Goal: Task Accomplishment & Management: Use online tool/utility

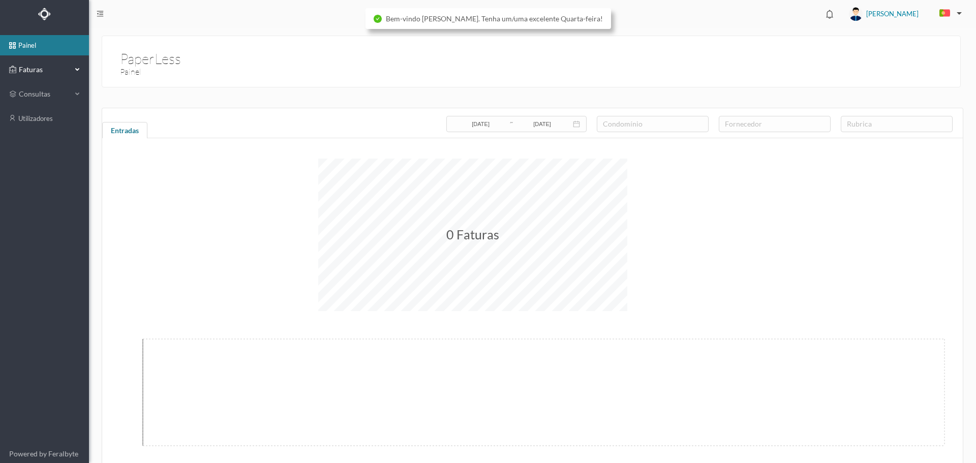
click at [19, 69] on span "Faturas" at bounding box center [44, 70] width 56 height 10
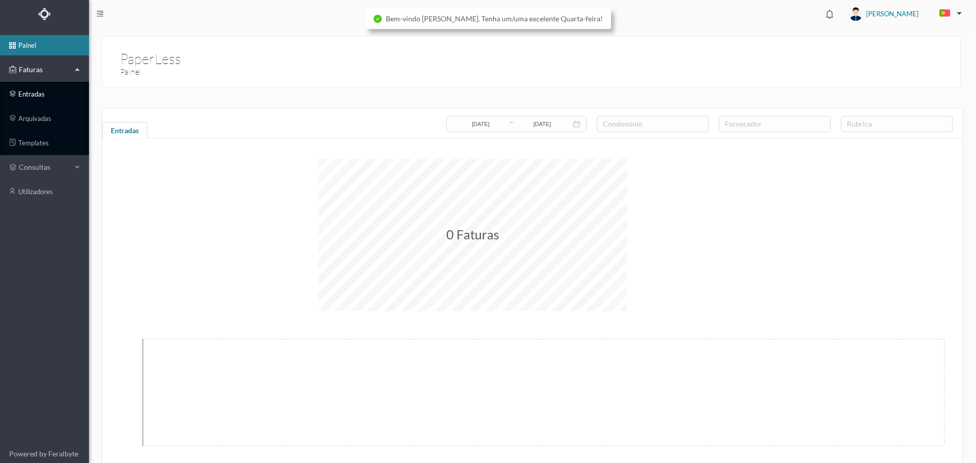
click at [39, 98] on link "entradas" at bounding box center [44, 94] width 89 height 20
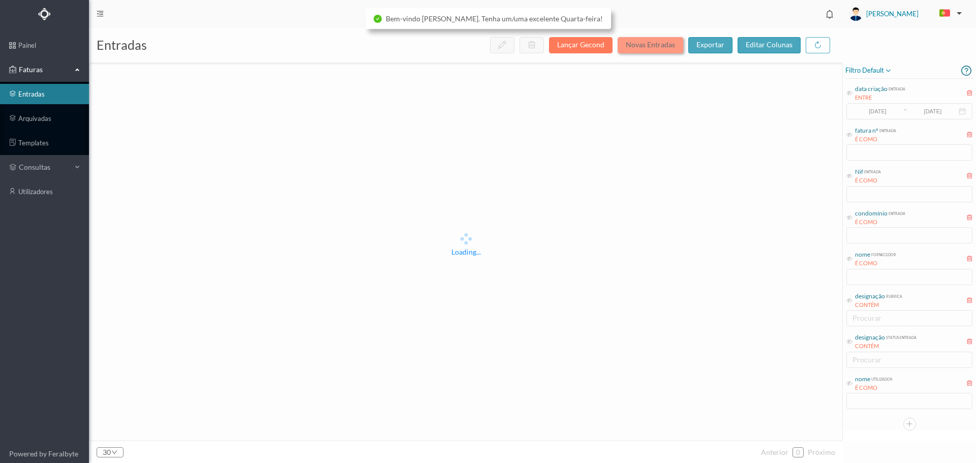
click at [671, 45] on button "Novas Entradas" at bounding box center [651, 45] width 66 height 16
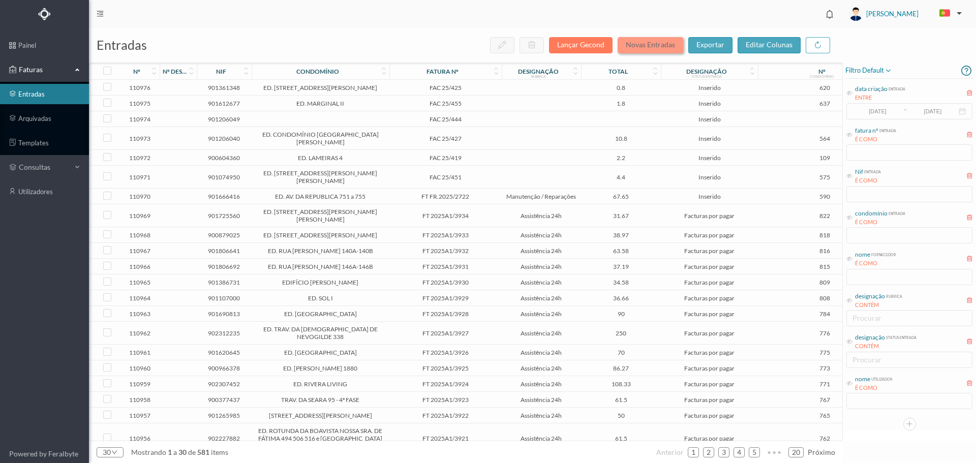
click at [671, 44] on button "Novas Entradas" at bounding box center [651, 45] width 66 height 16
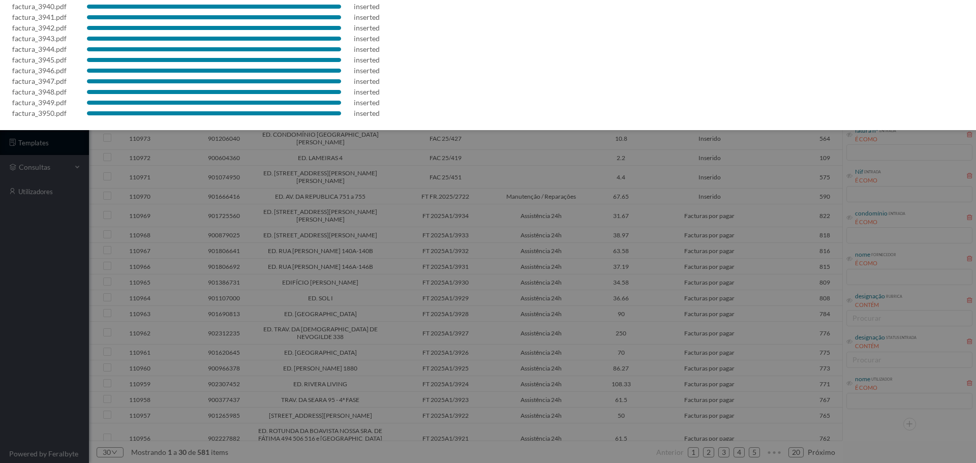
scroll to position [93, 0]
click at [589, 202] on div at bounding box center [488, 231] width 976 height 463
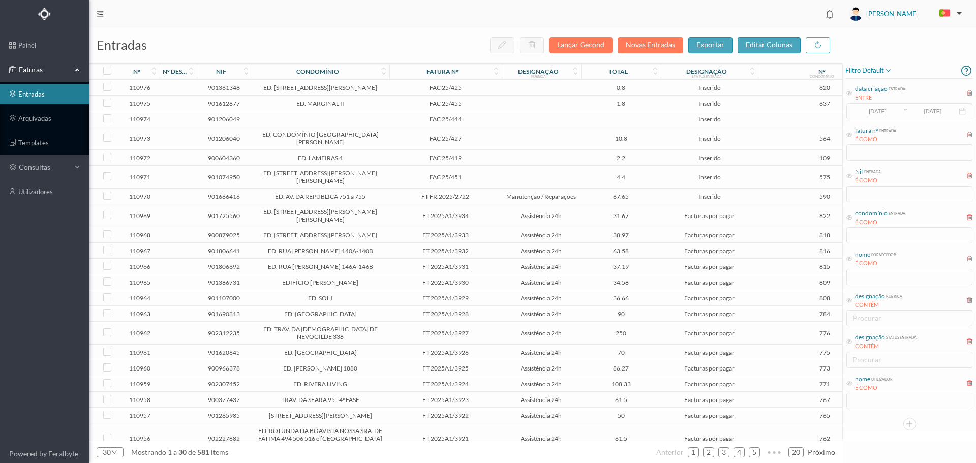
scroll to position [0, 0]
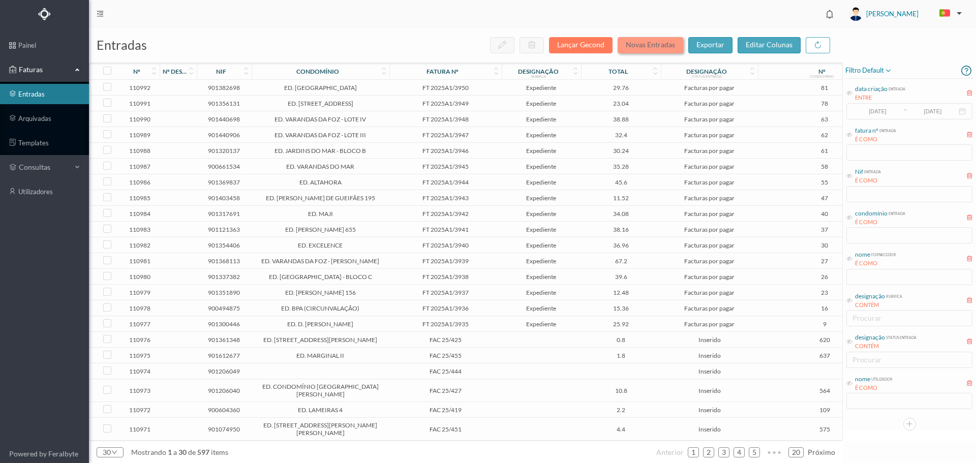
click at [660, 44] on button "Novas Entradas" at bounding box center [651, 45] width 66 height 16
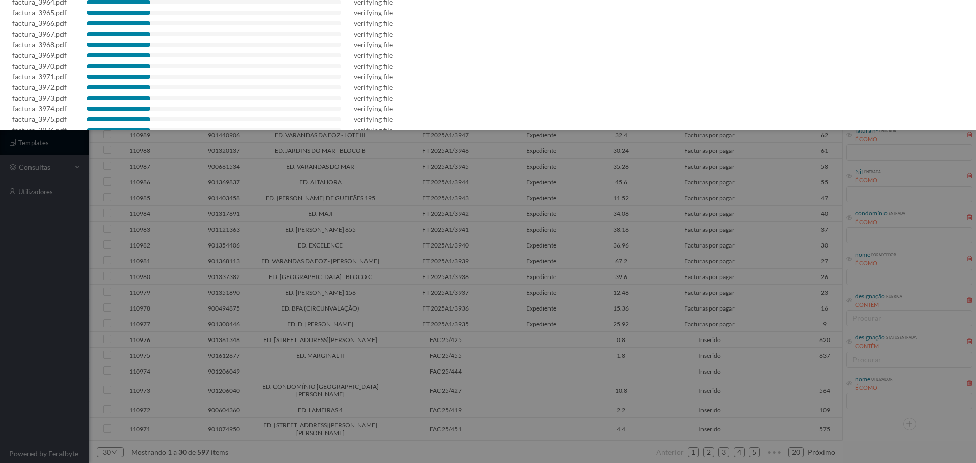
scroll to position [242, 0]
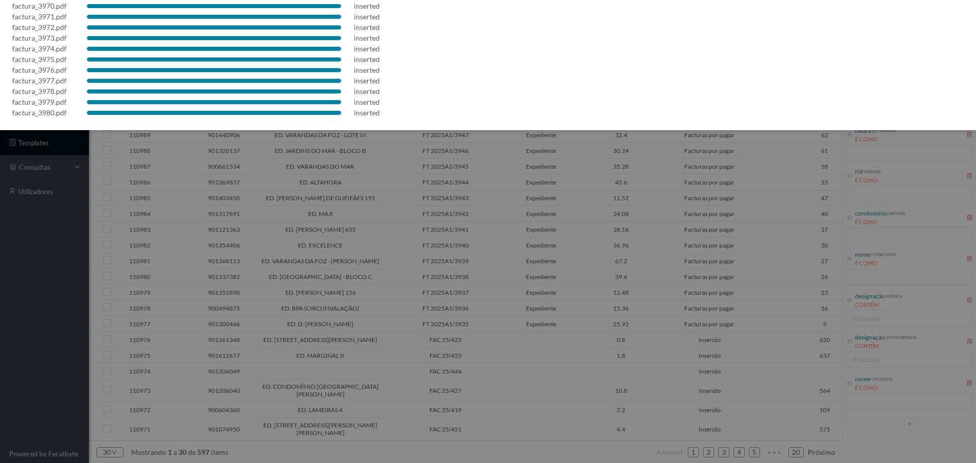
click at [469, 214] on div at bounding box center [488, 231] width 976 height 463
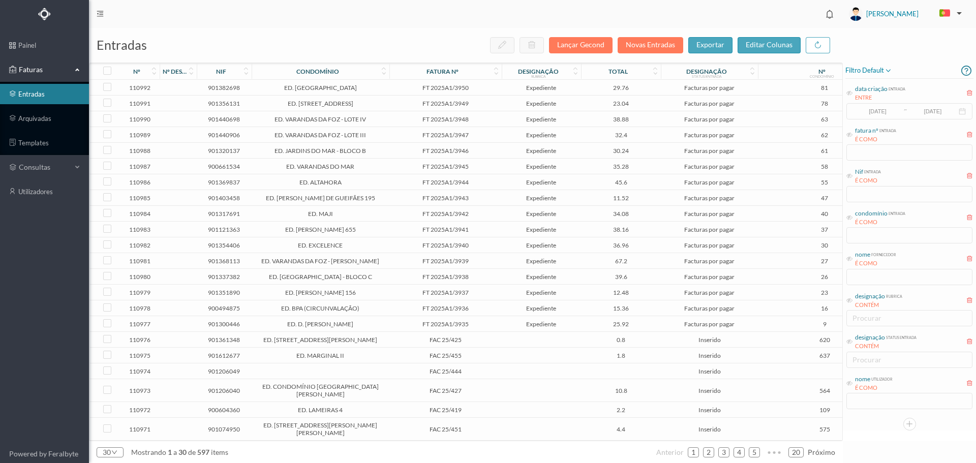
scroll to position [0, 0]
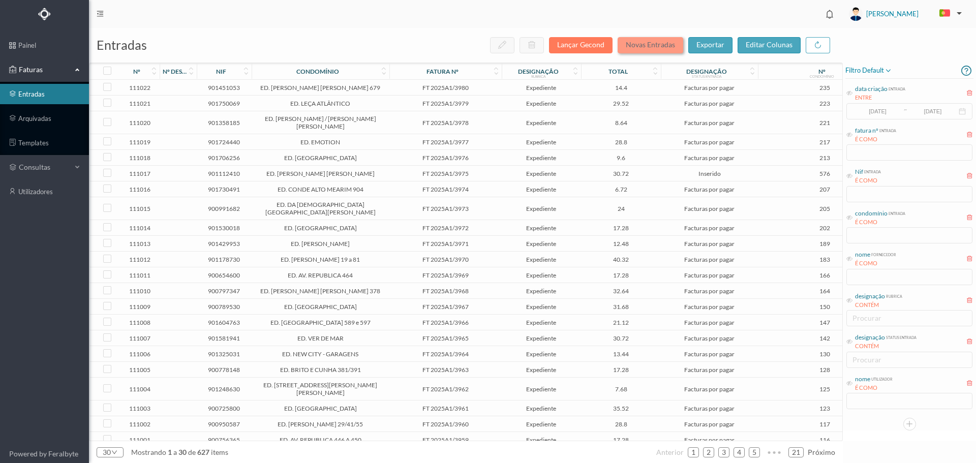
click at [668, 46] on button "Novas Entradas" at bounding box center [651, 45] width 66 height 16
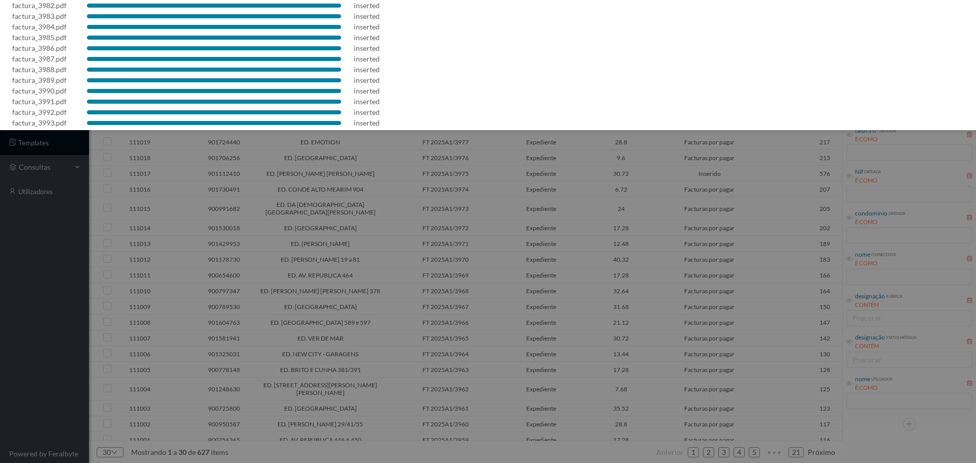
scroll to position [136, 0]
click at [571, 322] on div at bounding box center [488, 231] width 976 height 463
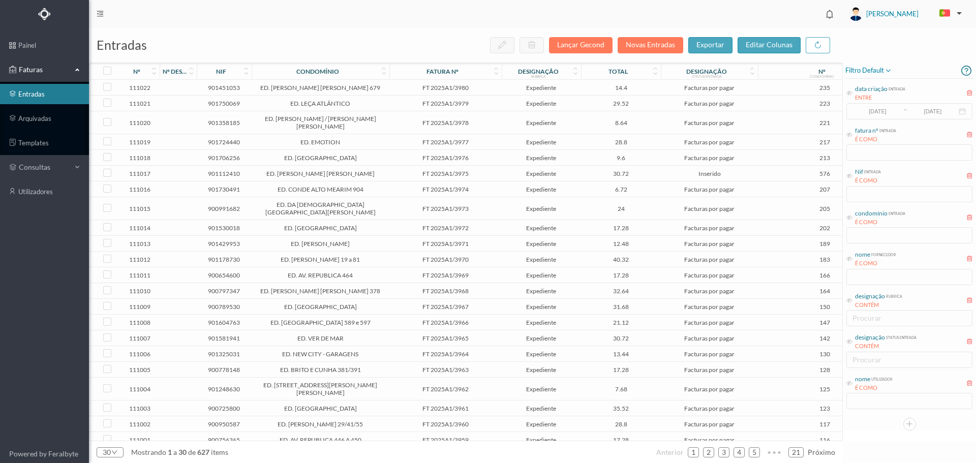
scroll to position [0, 0]
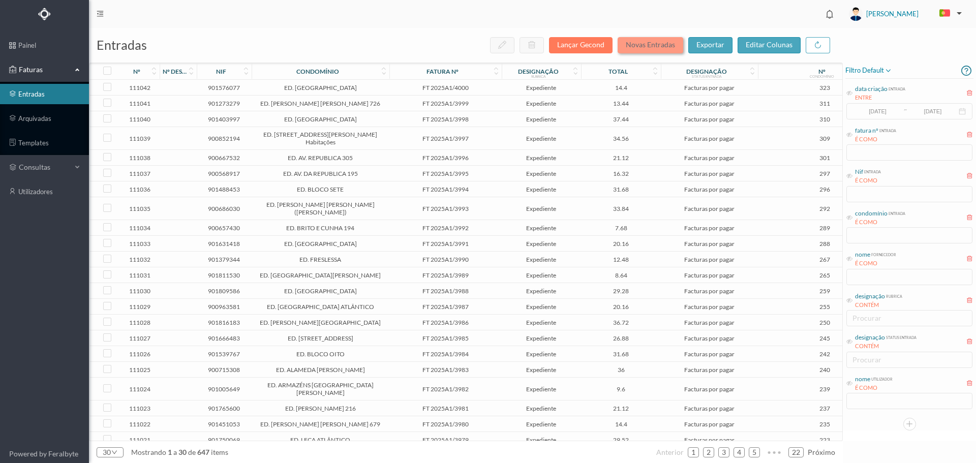
click at [655, 50] on button "Novas Entradas" at bounding box center [651, 45] width 66 height 16
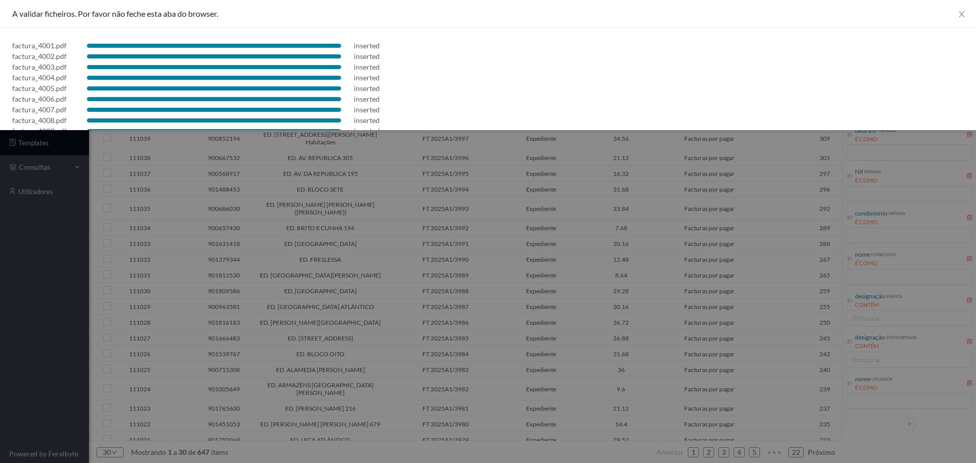
scroll to position [29, 0]
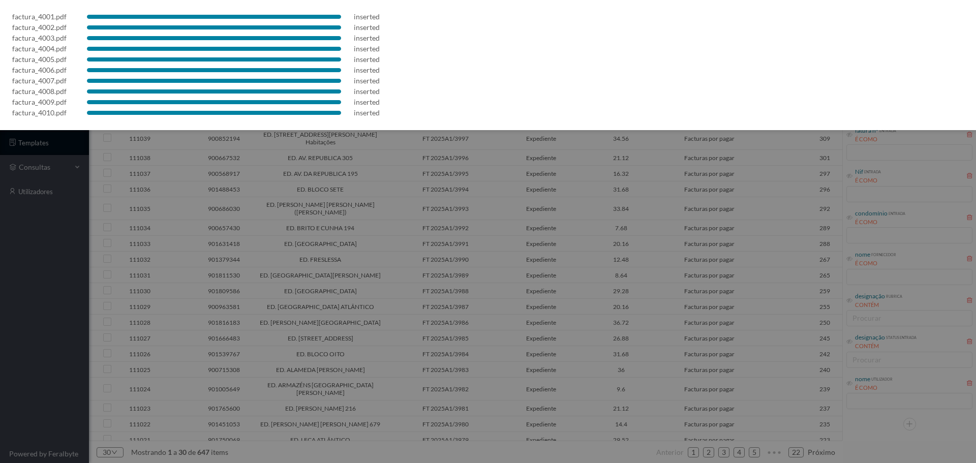
click at [559, 250] on div at bounding box center [488, 231] width 976 height 463
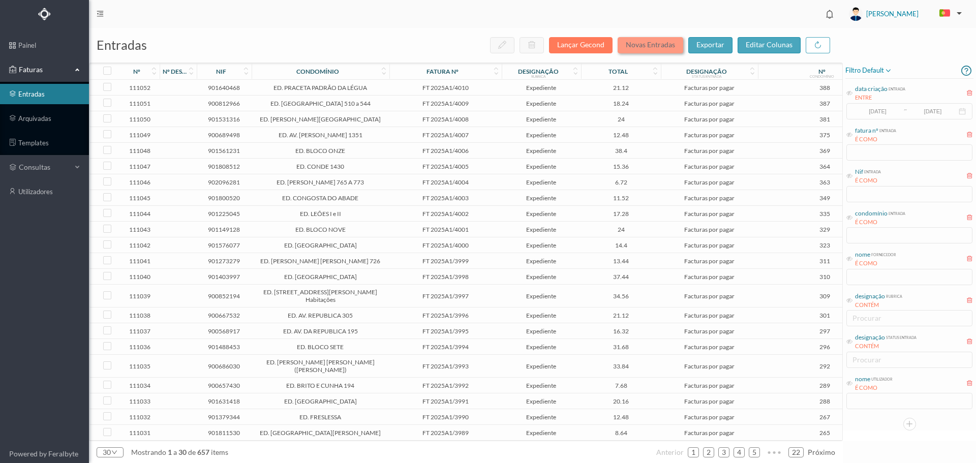
click at [662, 46] on button "Novas Entradas" at bounding box center [651, 45] width 66 height 16
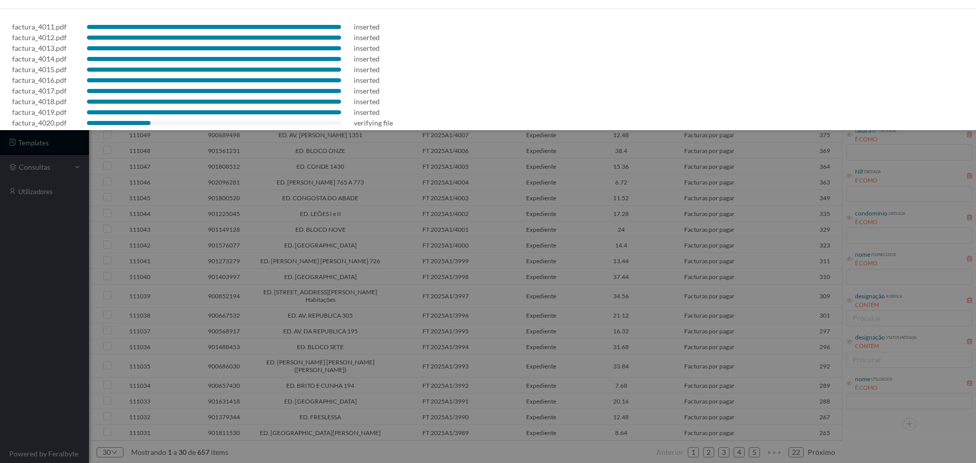
scroll to position [29, 0]
click at [433, 224] on div at bounding box center [488, 231] width 976 height 463
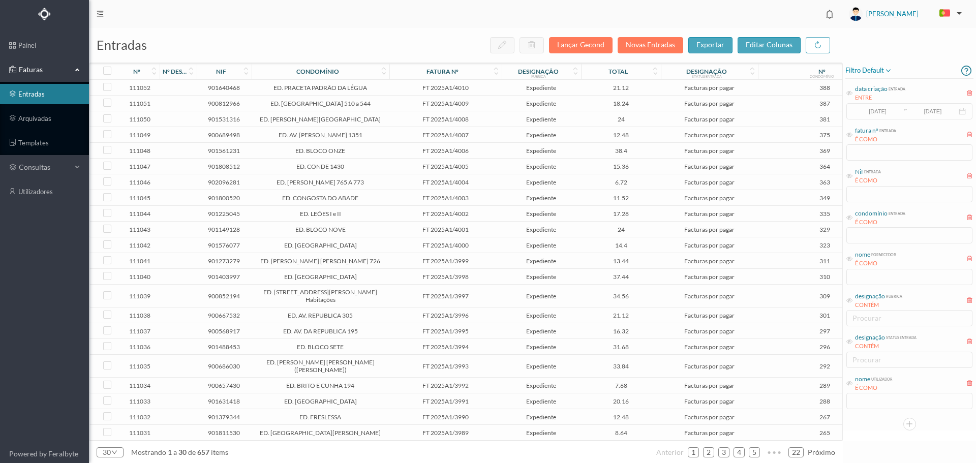
scroll to position [0, 0]
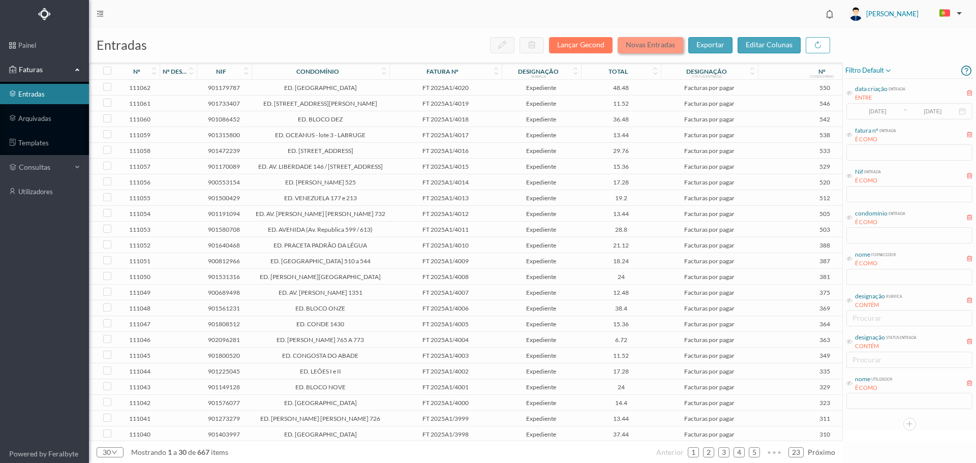
click at [673, 43] on button "Novas Entradas" at bounding box center [651, 45] width 66 height 16
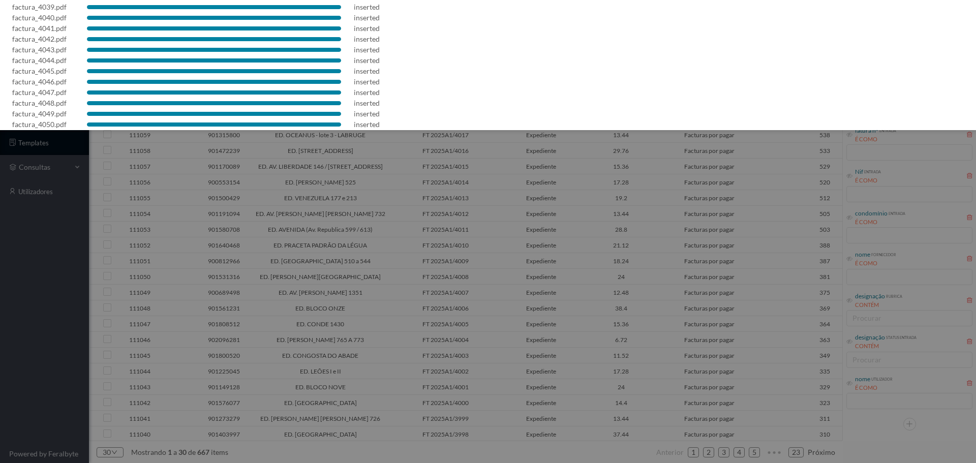
scroll to position [242, 0]
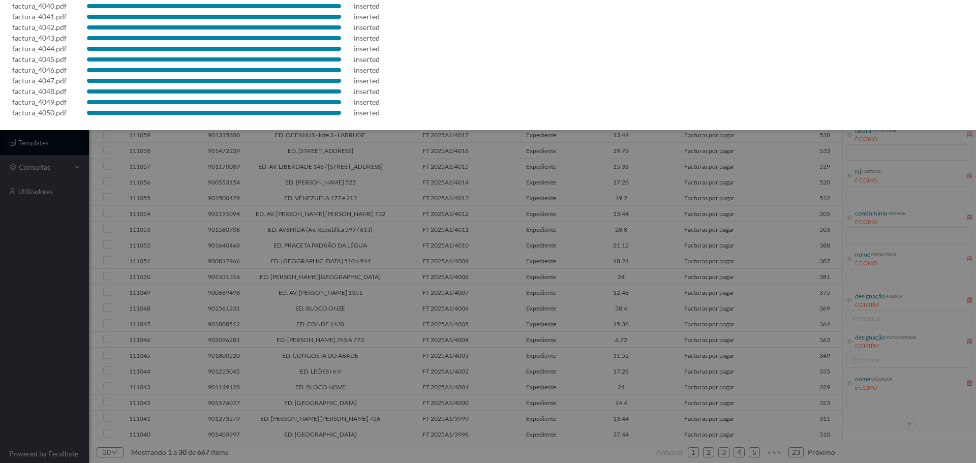
click at [504, 233] on div at bounding box center [488, 231] width 976 height 463
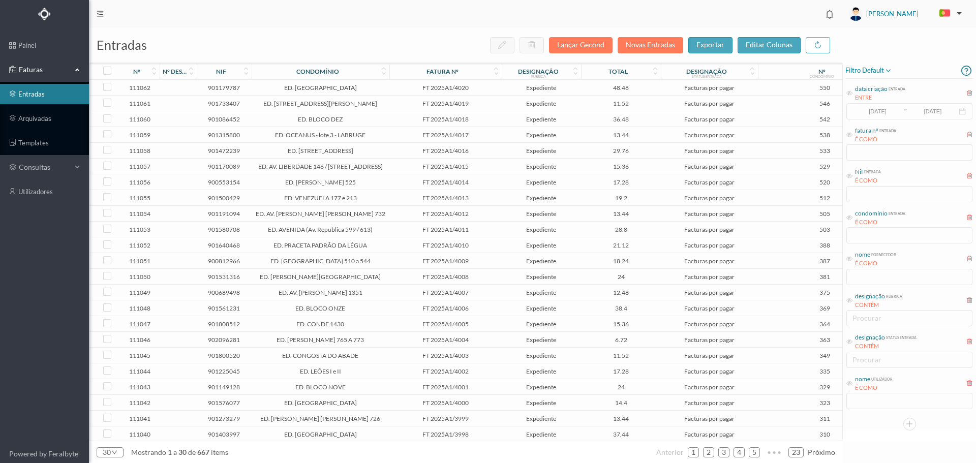
scroll to position [0, 0]
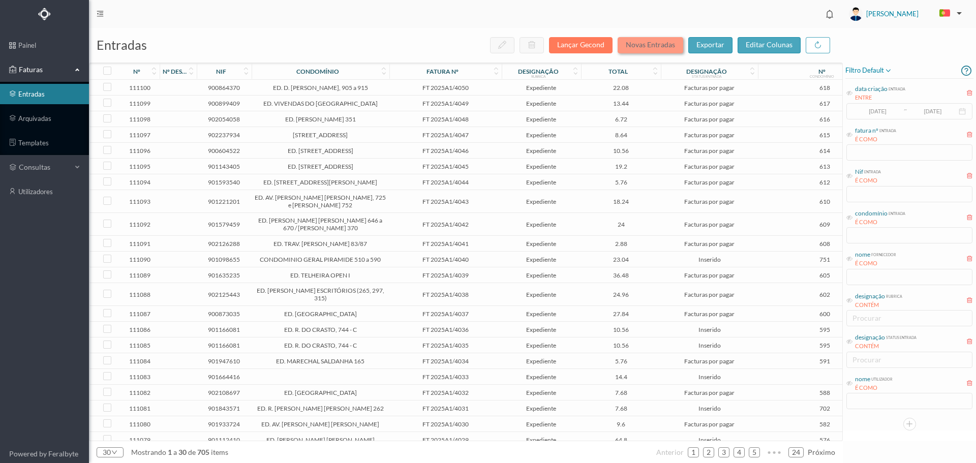
click at [654, 45] on button "Novas Entradas" at bounding box center [651, 45] width 66 height 16
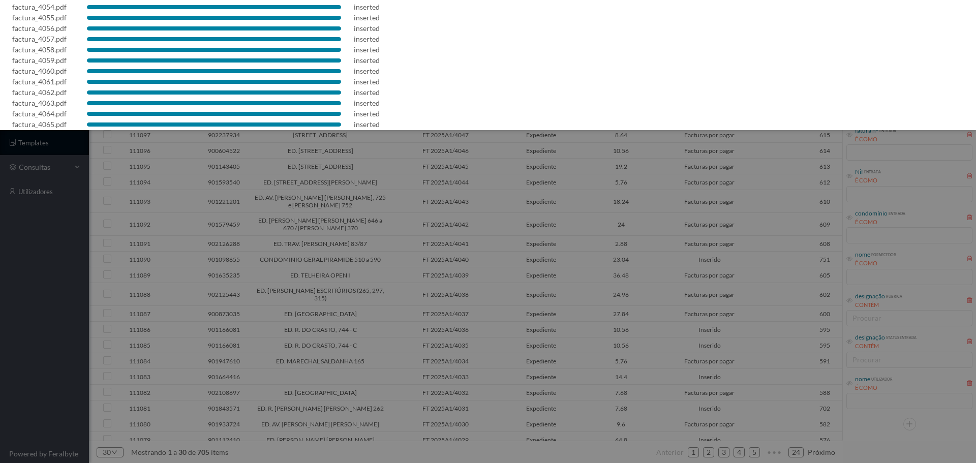
scroll to position [136, 0]
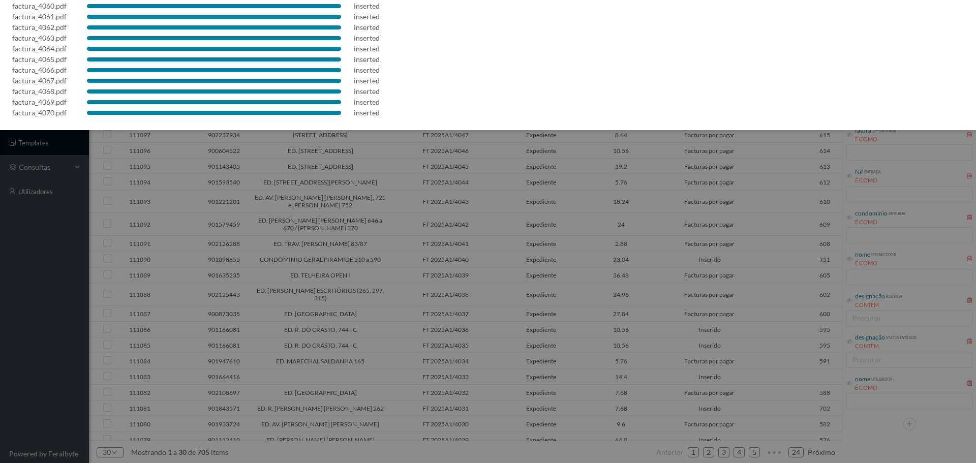
click at [512, 235] on div at bounding box center [488, 231] width 976 height 463
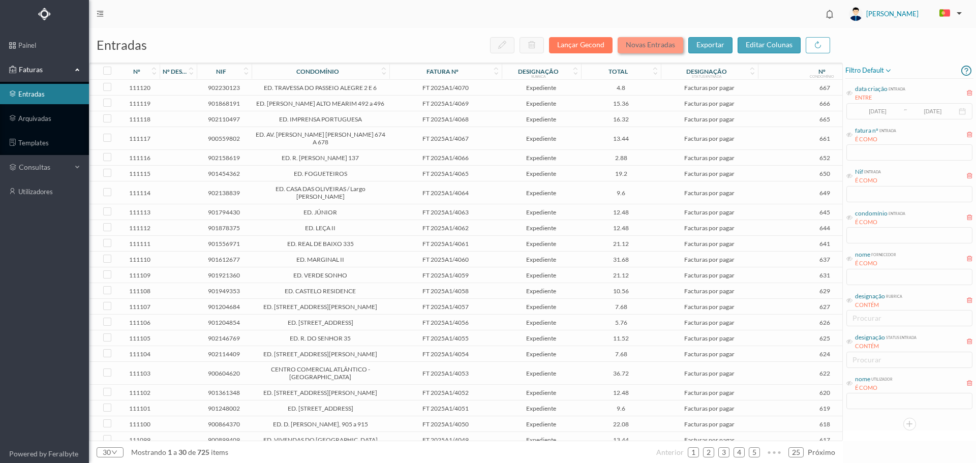
click at [643, 47] on button "Novas Entradas" at bounding box center [651, 45] width 66 height 16
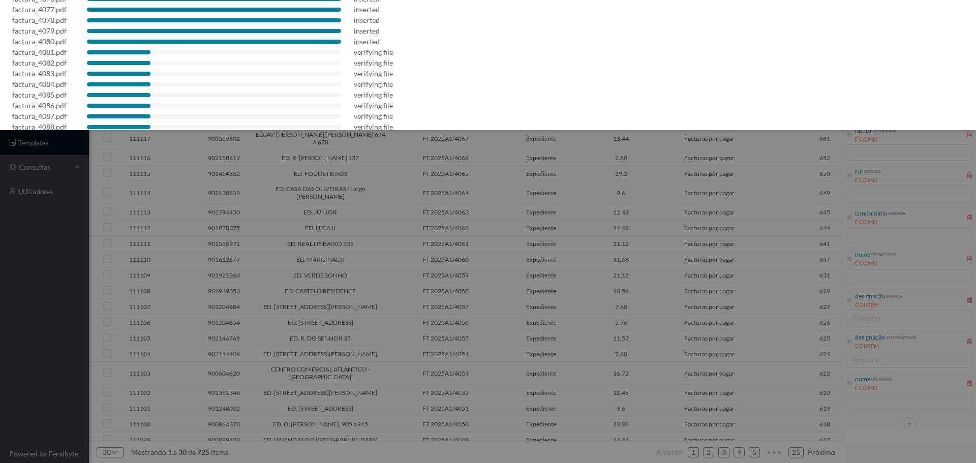
scroll to position [136, 0]
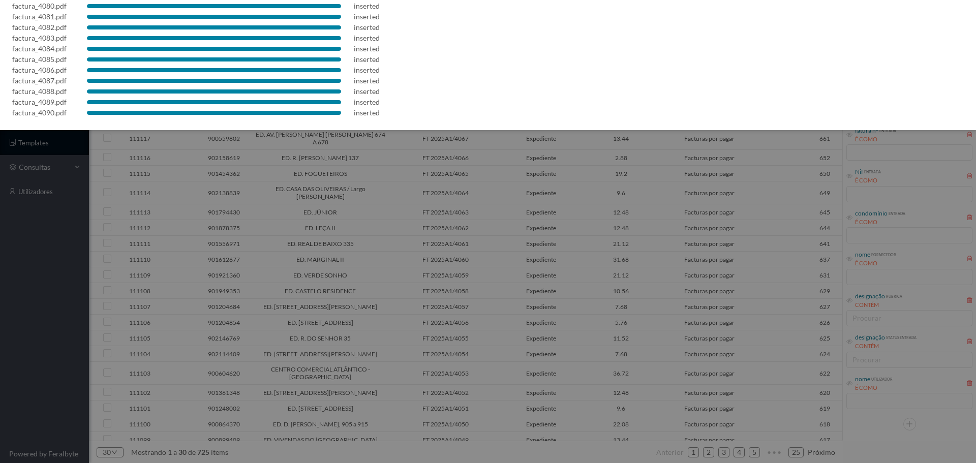
click at [399, 189] on div at bounding box center [488, 231] width 976 height 463
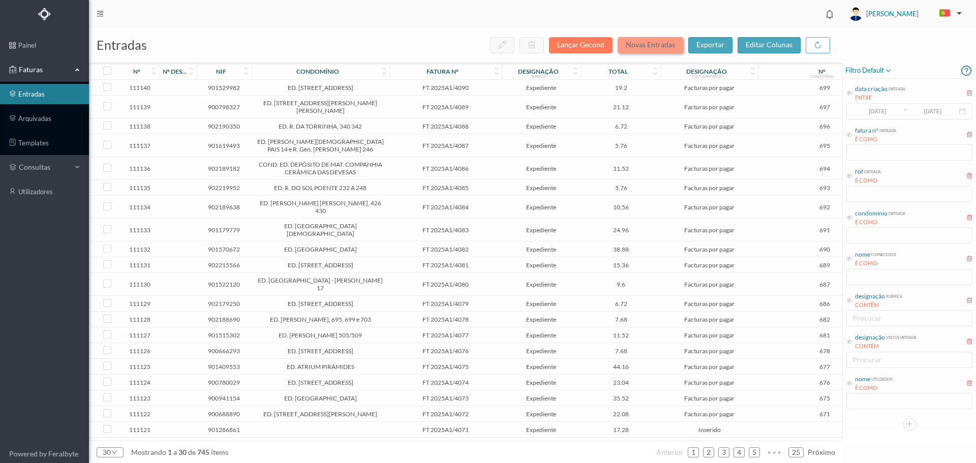
click at [664, 43] on button "Novas Entradas" at bounding box center [651, 45] width 66 height 16
click at [655, 47] on button "Novas Entradas" at bounding box center [651, 45] width 66 height 16
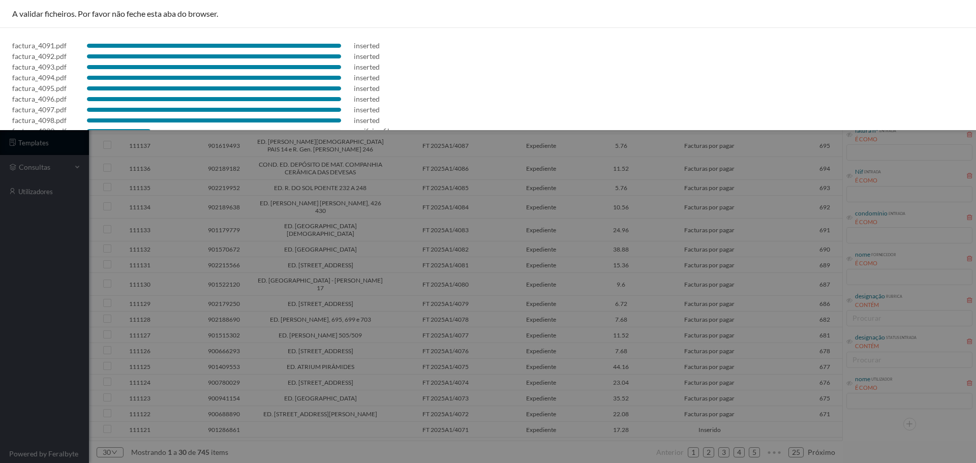
scroll to position [29, 0]
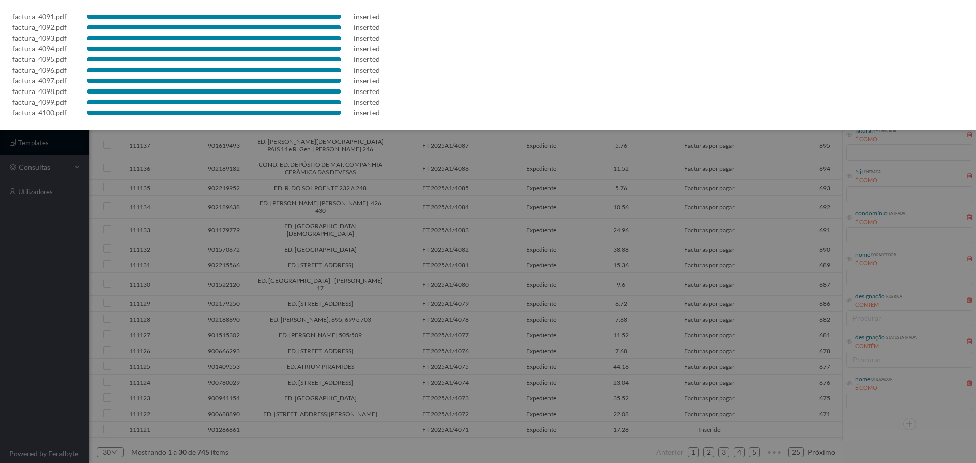
click at [687, 324] on div at bounding box center [488, 231] width 976 height 463
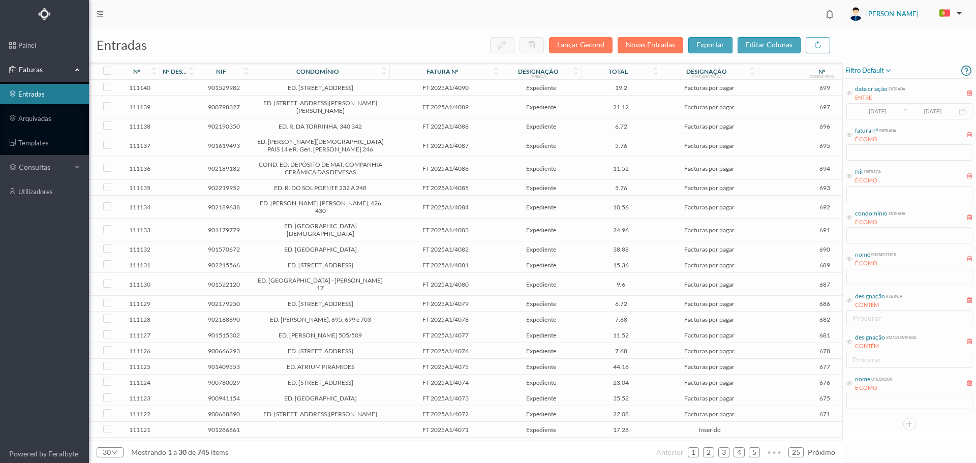
scroll to position [0, 0]
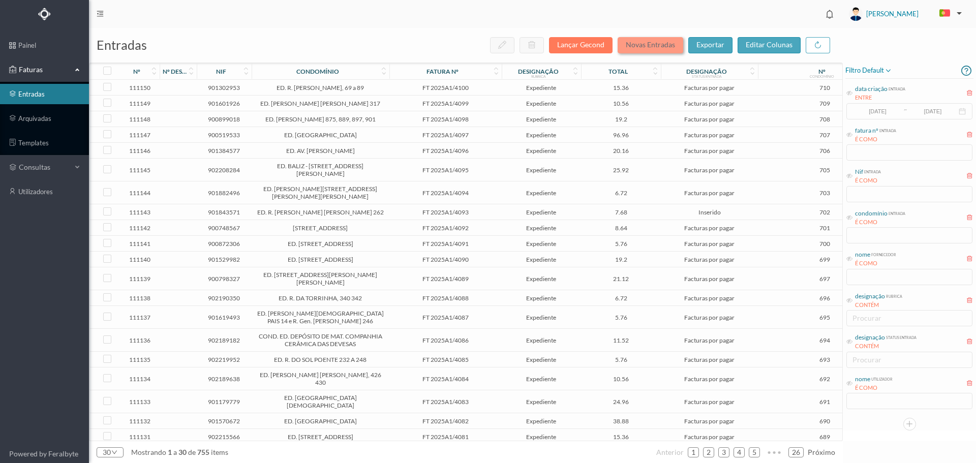
click at [654, 44] on button "Novas Entradas" at bounding box center [651, 45] width 66 height 16
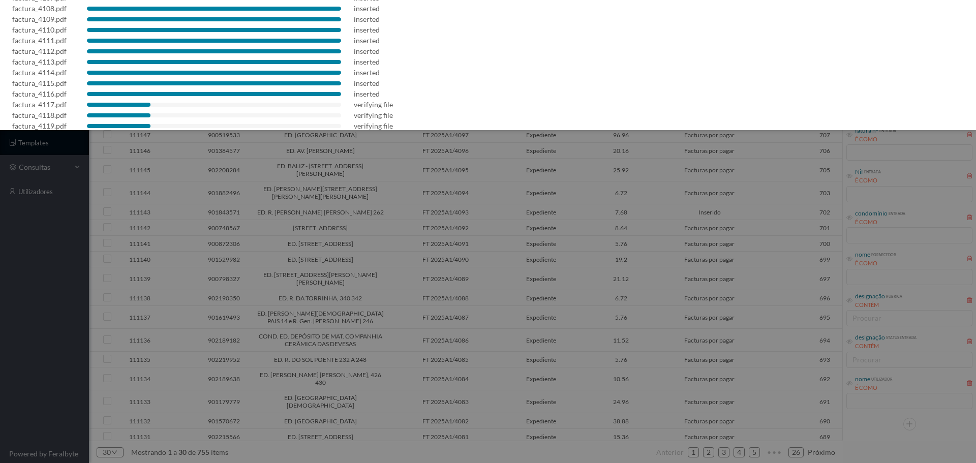
scroll to position [136, 0]
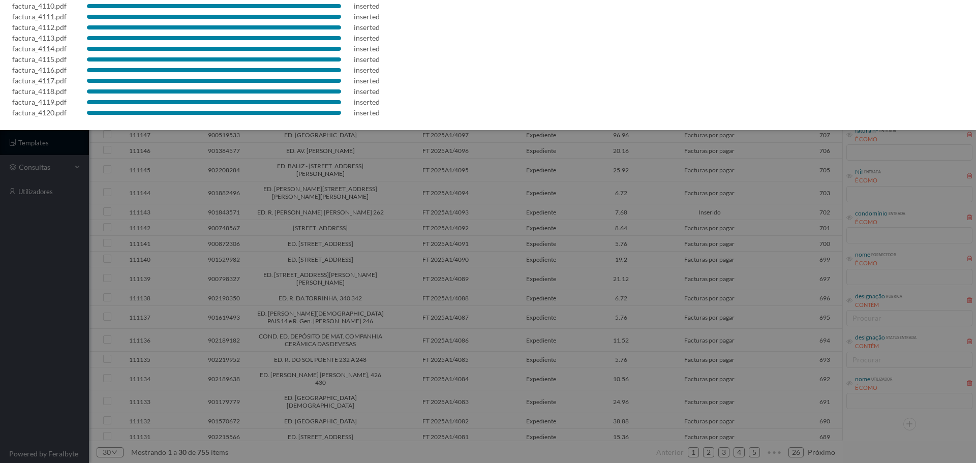
click at [647, 349] on div at bounding box center [488, 231] width 976 height 463
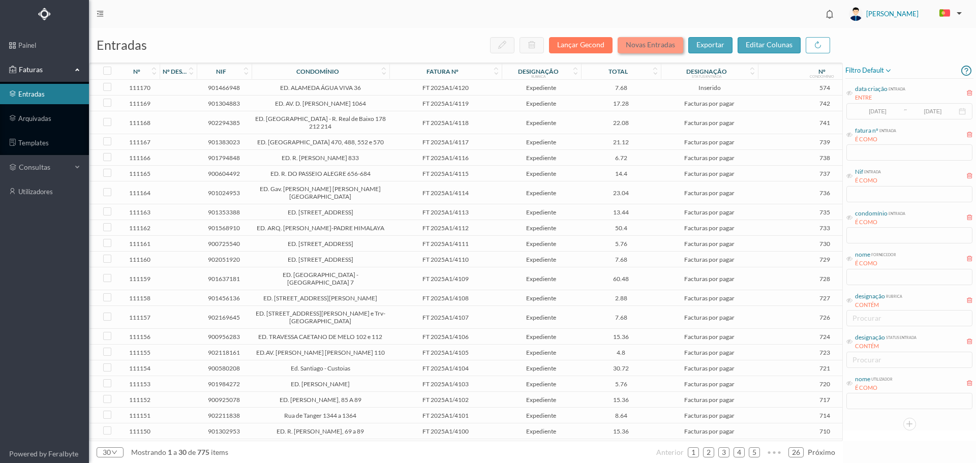
click at [653, 47] on button "Novas Entradas" at bounding box center [651, 45] width 66 height 16
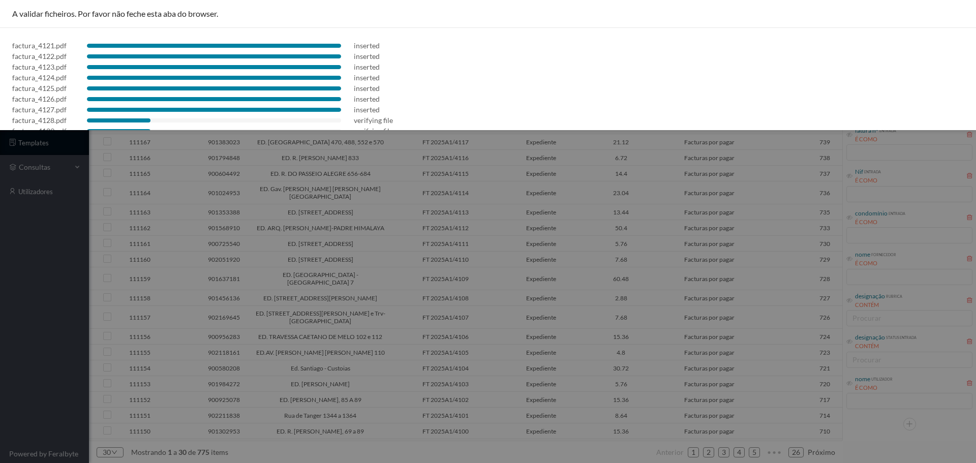
scroll to position [29, 0]
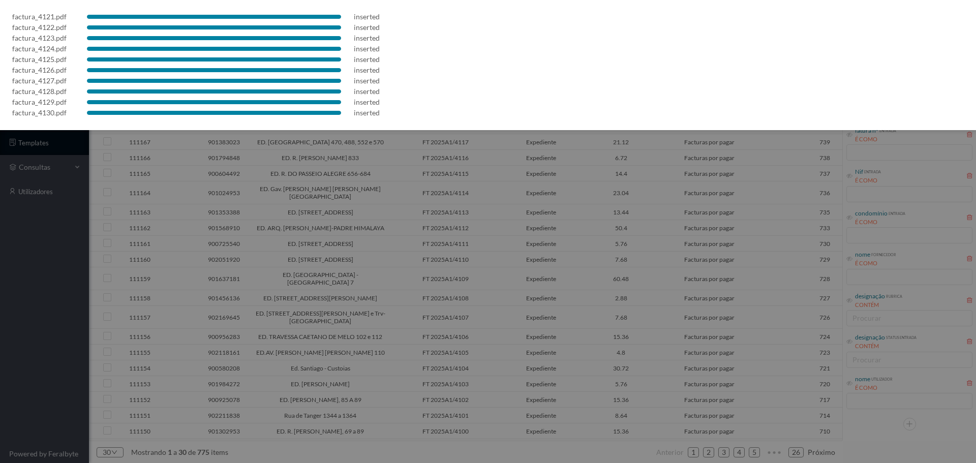
click at [510, 197] on div at bounding box center [488, 231] width 976 height 463
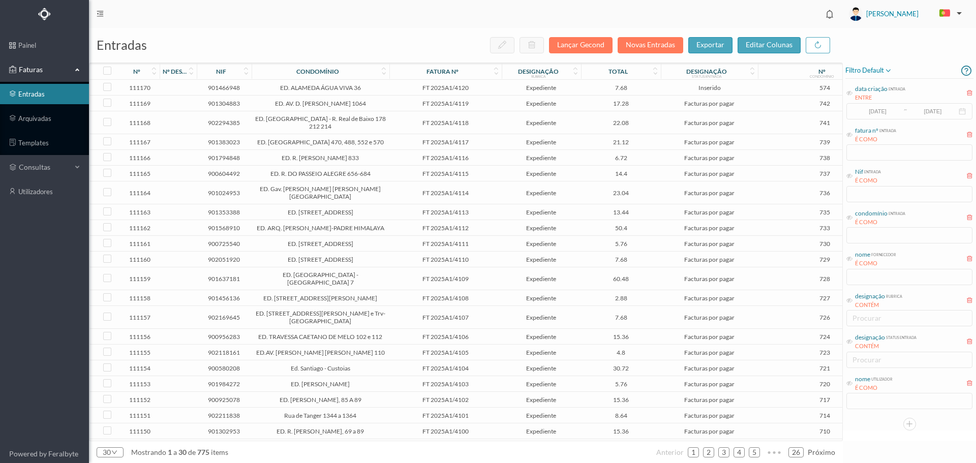
scroll to position [0, 0]
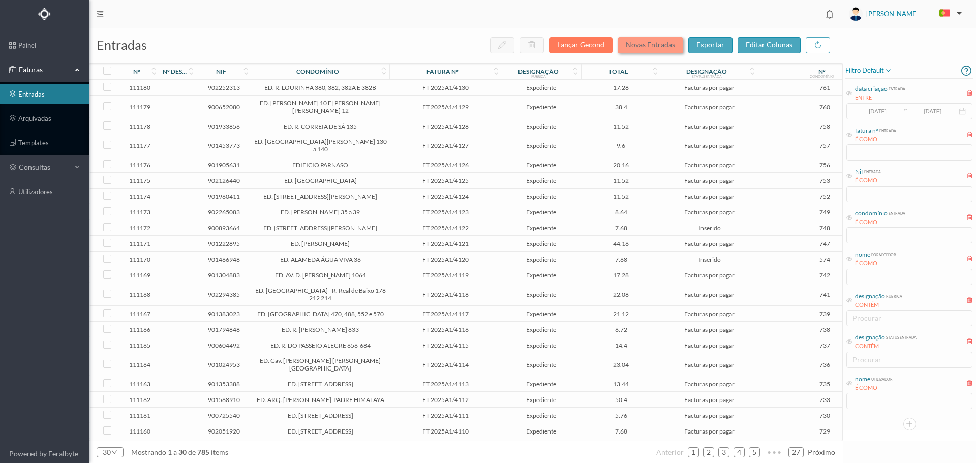
click at [650, 43] on button "Novas Entradas" at bounding box center [651, 45] width 66 height 16
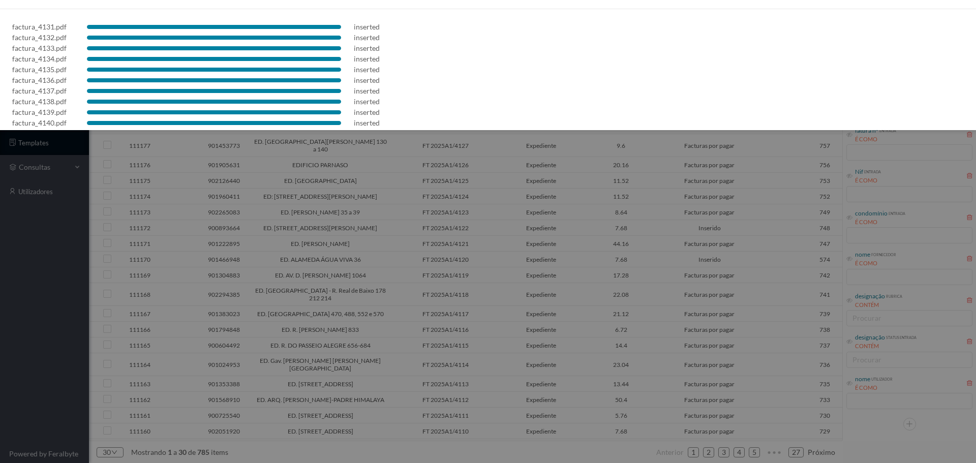
scroll to position [29, 0]
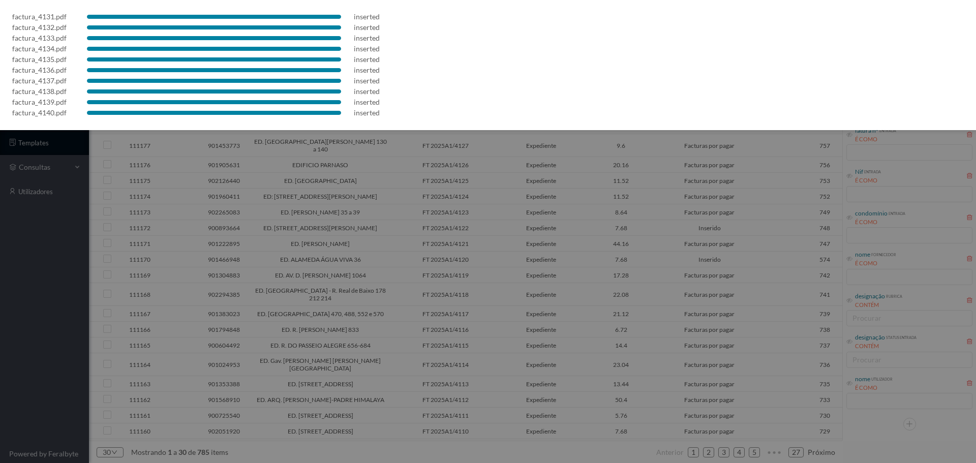
click at [558, 180] on div at bounding box center [488, 231] width 976 height 463
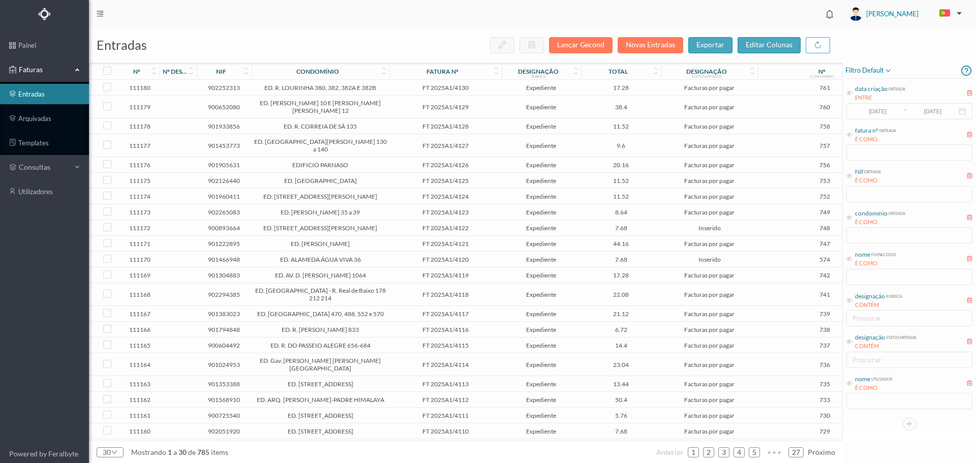
scroll to position [0, 0]
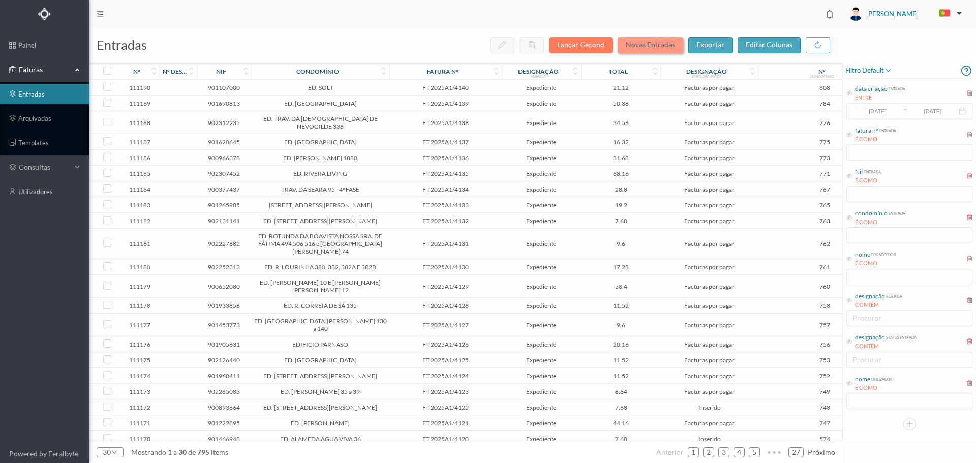
click at [663, 42] on button "Novas Entradas" at bounding box center [651, 45] width 66 height 16
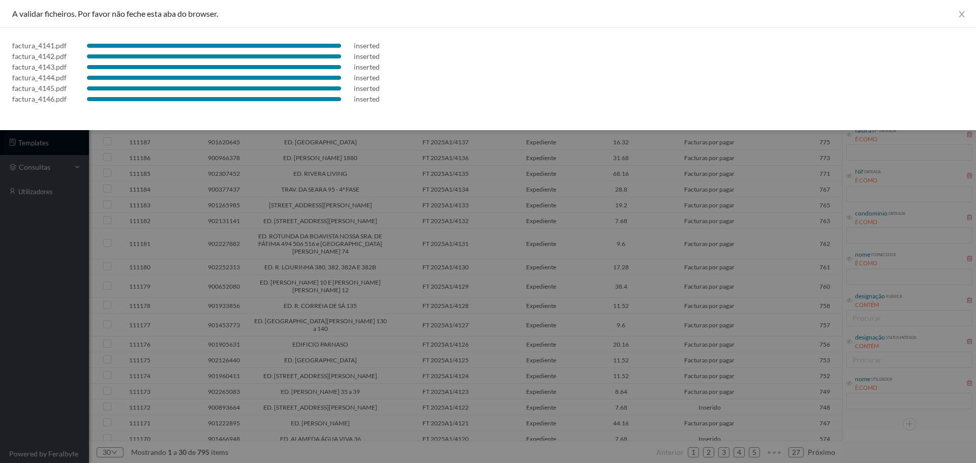
click at [592, 235] on div at bounding box center [488, 231] width 976 height 463
